Goal: Task Accomplishment & Management: Complete application form

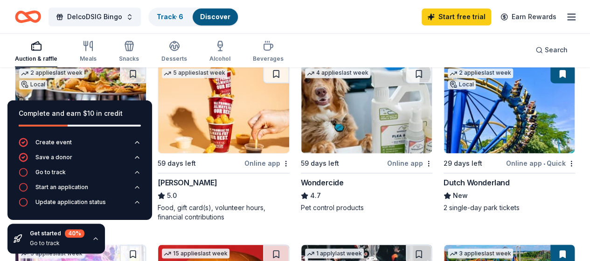
scroll to position [644, 0]
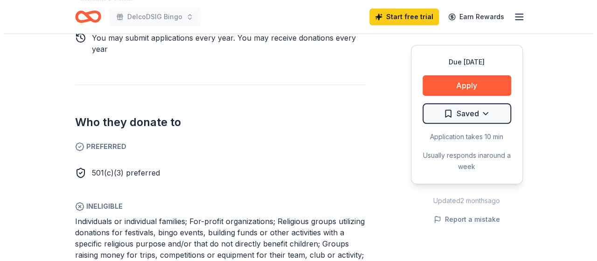
scroll to position [473, 0]
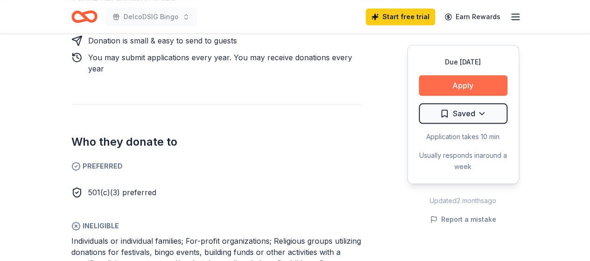
click at [466, 87] on button "Apply" at bounding box center [463, 85] width 89 height 21
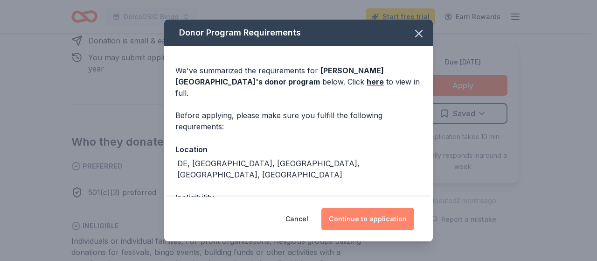
click at [356, 222] on button "Continue to application" at bounding box center [367, 219] width 93 height 22
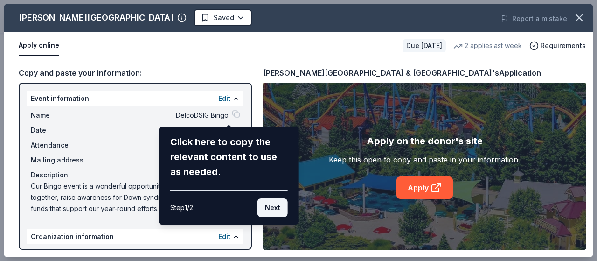
click at [271, 204] on button "Next" at bounding box center [272, 207] width 30 height 19
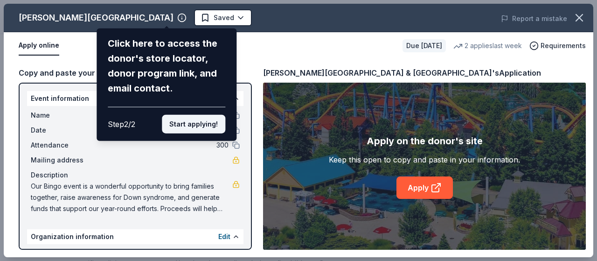
click at [201, 124] on button "Start applying!" at bounding box center [193, 124] width 63 height 19
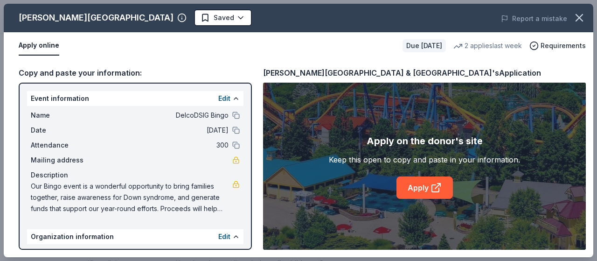
drag, startPoint x: 242, startPoint y: 140, endPoint x: 241, endPoint y: 193, distance: 52.7
click at [241, 193] on div "Event information Edit Name DelcoDSIG Bingo Date 11/15/25 Attendance 300 Mailin…" at bounding box center [135, 166] width 233 height 167
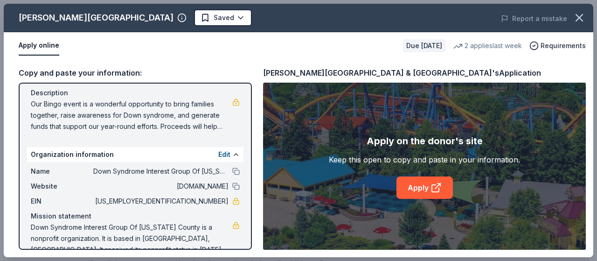
scroll to position [100, 0]
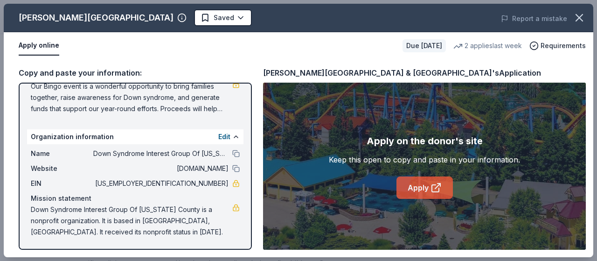
click at [418, 191] on link "Apply" at bounding box center [424, 187] width 56 height 22
